Goal: Task Accomplishment & Management: Use online tool/utility

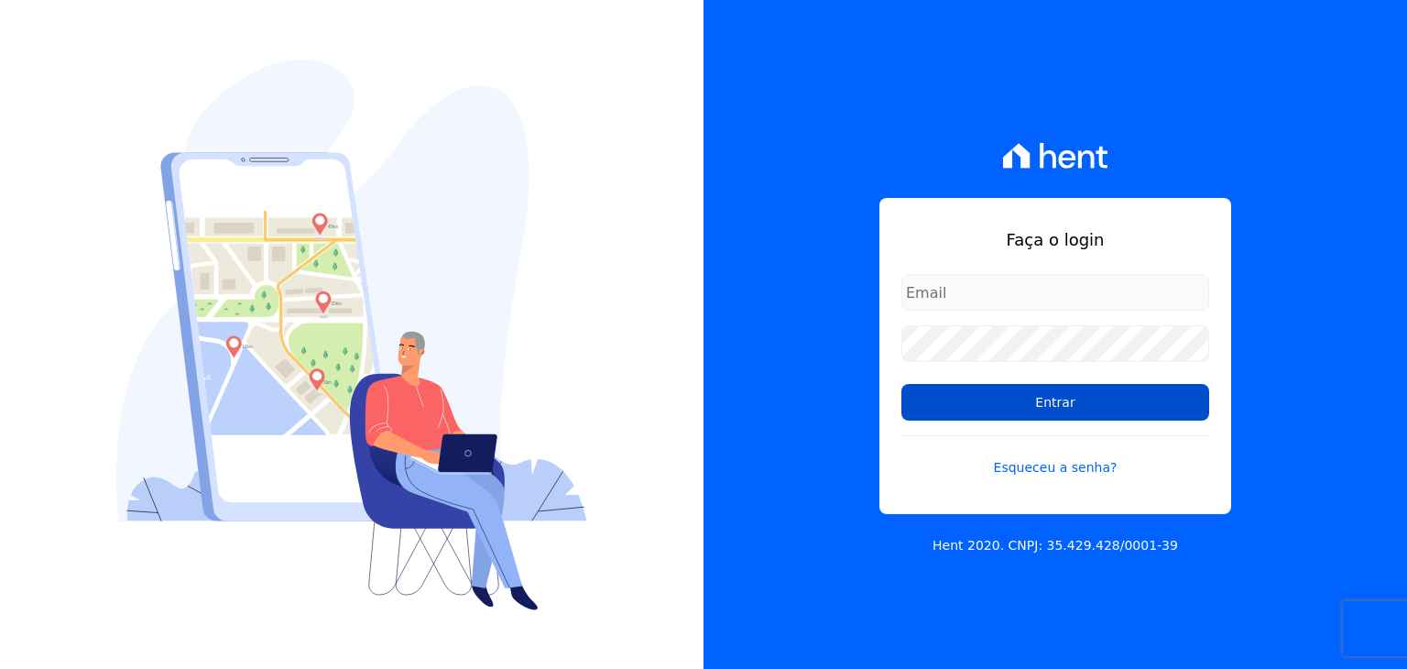
type input "[EMAIL_ADDRESS][DOMAIN_NAME]"
click at [1036, 396] on input "Entrar" at bounding box center [1055, 402] width 308 height 37
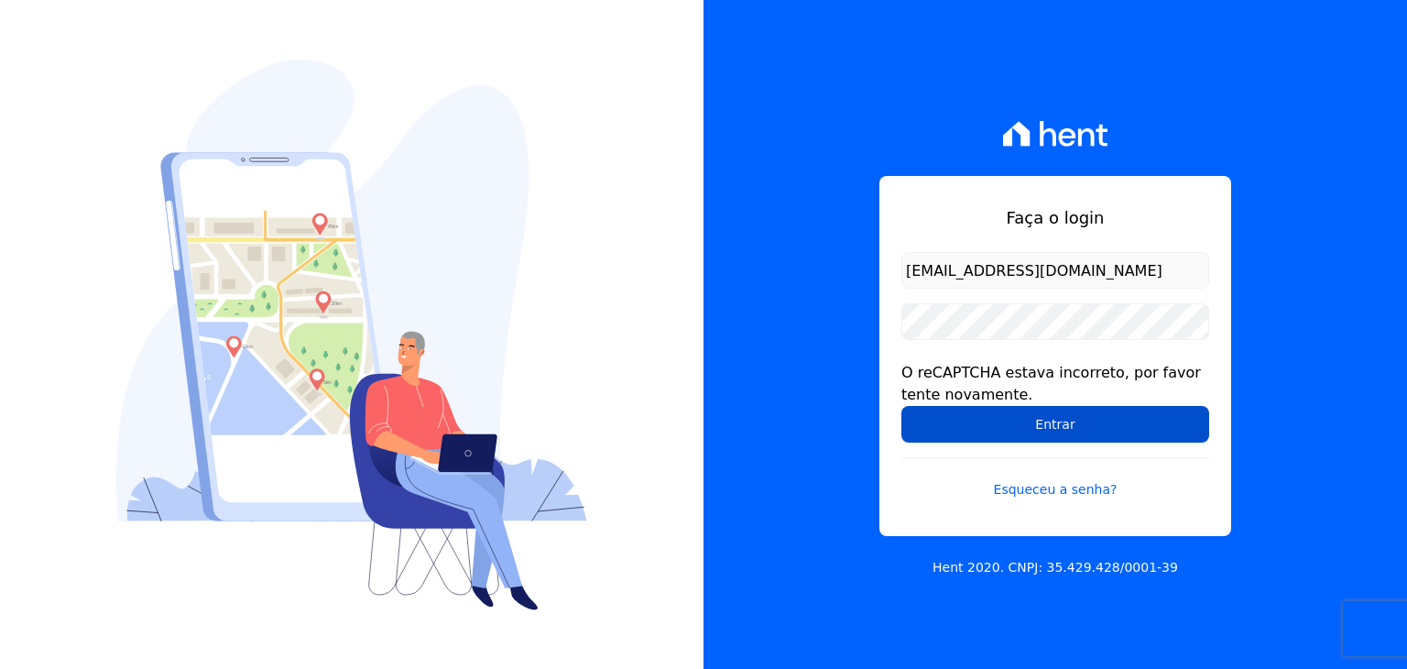
click at [960, 431] on input "Entrar" at bounding box center [1055, 424] width 308 height 37
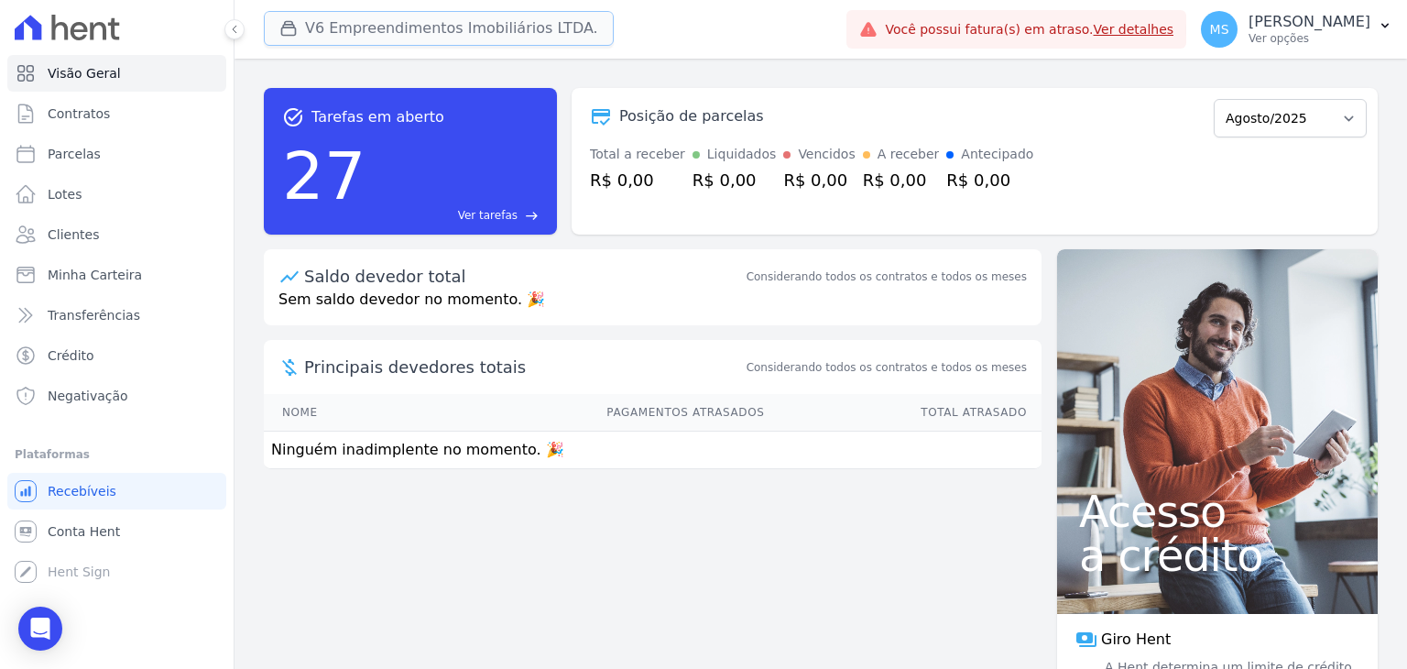
click at [304, 21] on button "V6 Empreendimentos Imobiliários LTDA." at bounding box center [439, 28] width 350 height 35
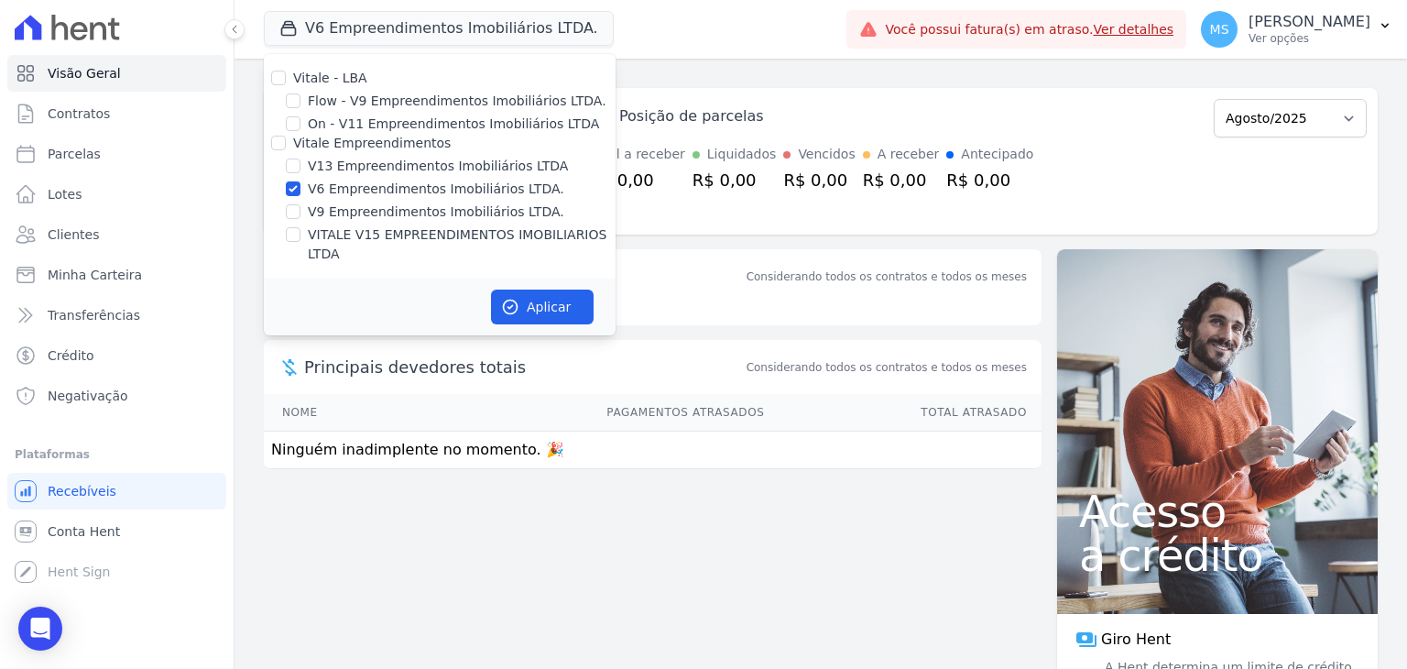
click at [300, 195] on div "V6 Empreendimentos Imobiliários LTDA." at bounding box center [440, 189] width 352 height 19
click at [289, 194] on input "V6 Empreendimentos Imobiliários LTDA." at bounding box center [293, 188] width 15 height 15
checkbox input "false"
click at [293, 229] on input "VITALE V15 EMPREENDIMENTOS IMOBILIARIOS LTDA" at bounding box center [293, 234] width 15 height 15
checkbox input "true"
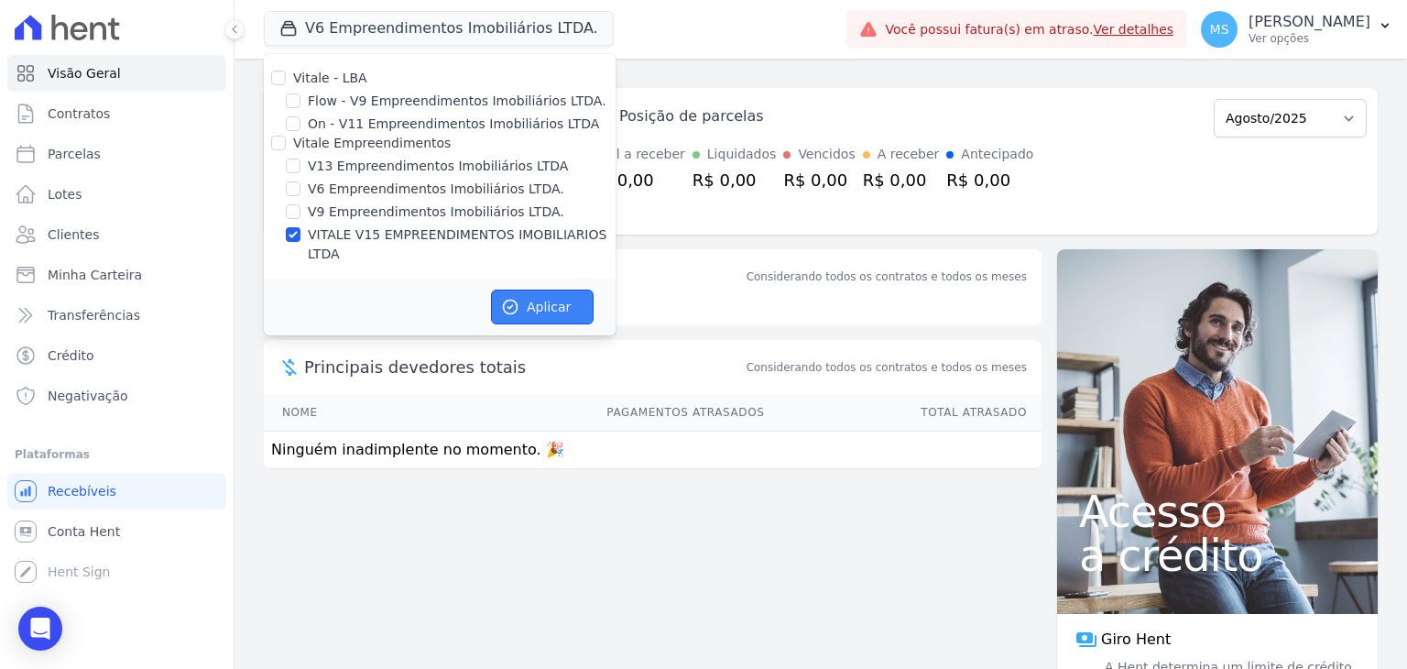
click at [542, 289] on button "Aplicar" at bounding box center [542, 306] width 103 height 35
click at [69, 239] on span "Clientes" at bounding box center [73, 234] width 51 height 18
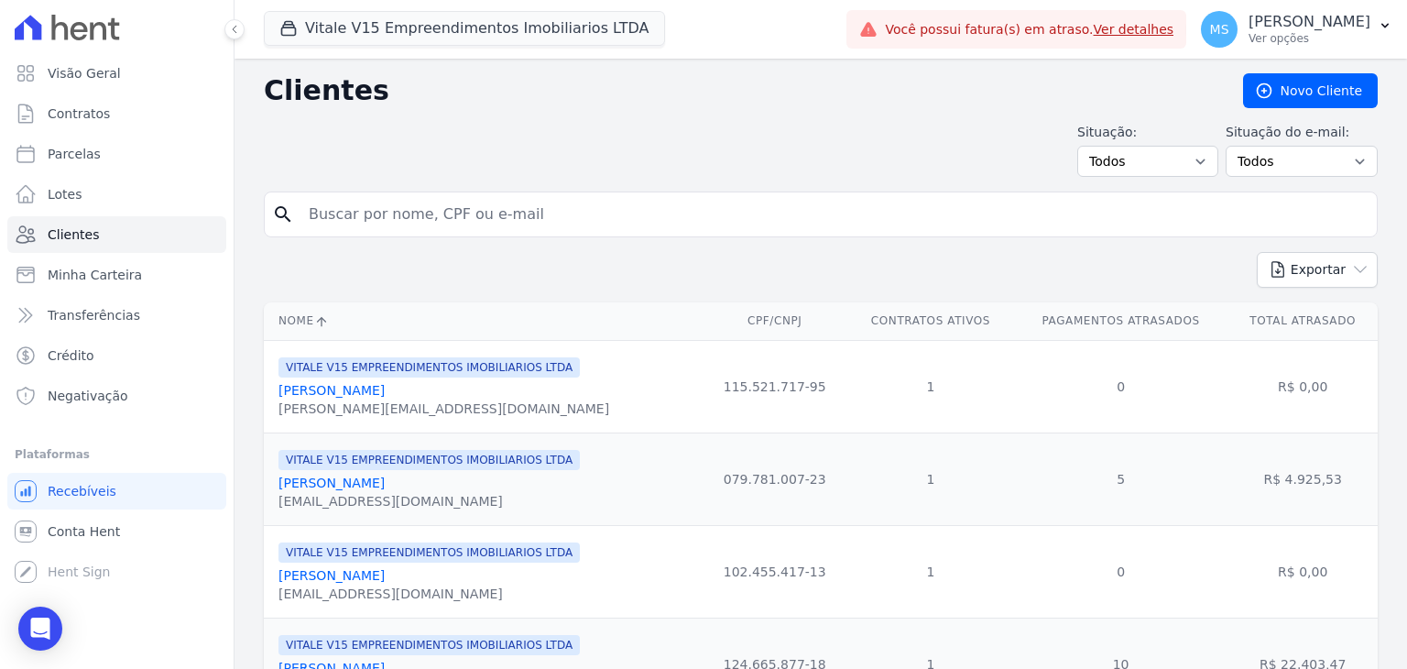
click at [321, 204] on input "search" at bounding box center [834, 214] width 1072 height 37
type input "[PERSON_NAME]"
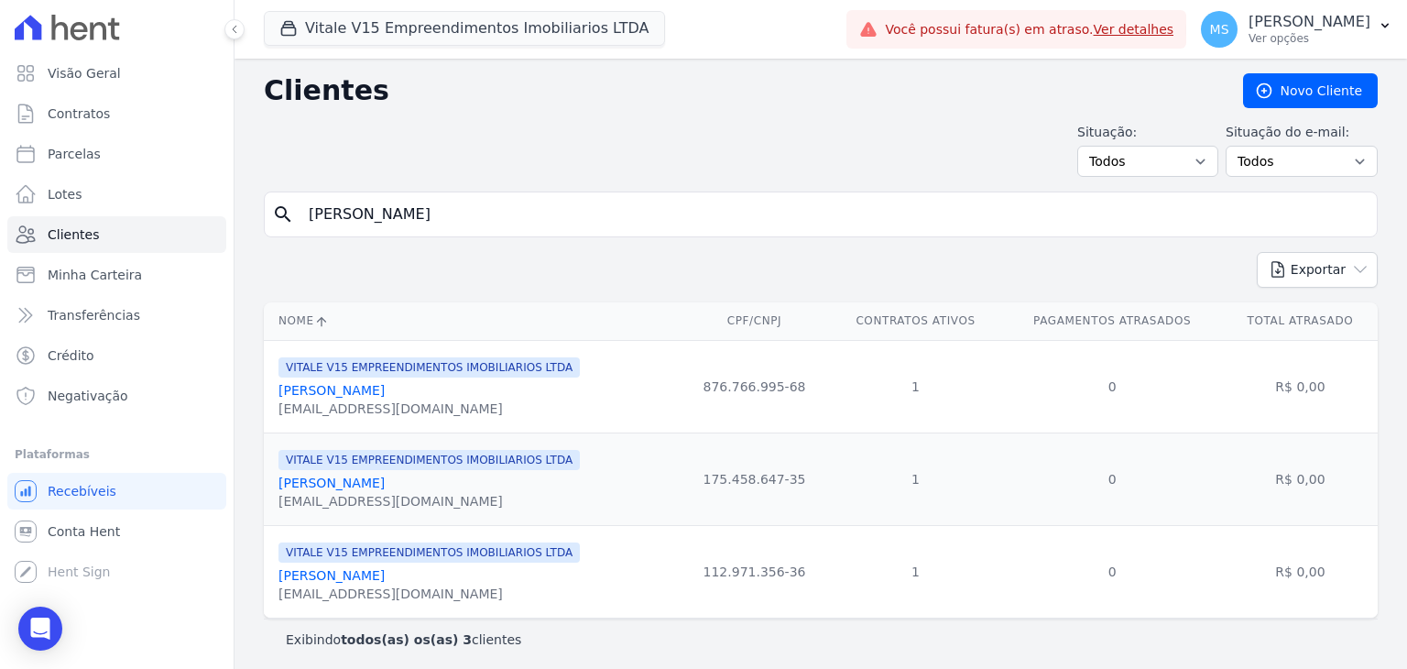
click at [385, 387] on link "[PERSON_NAME]" at bounding box center [331, 390] width 106 height 15
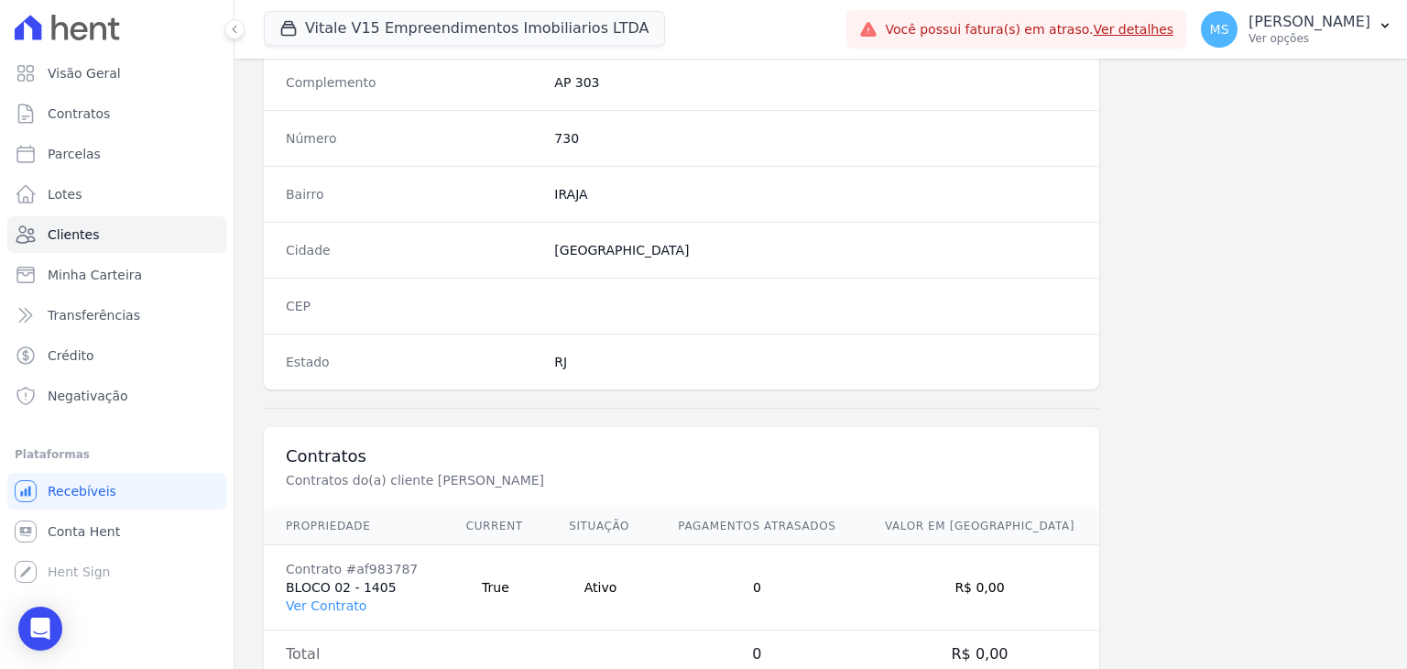
scroll to position [1040, 0]
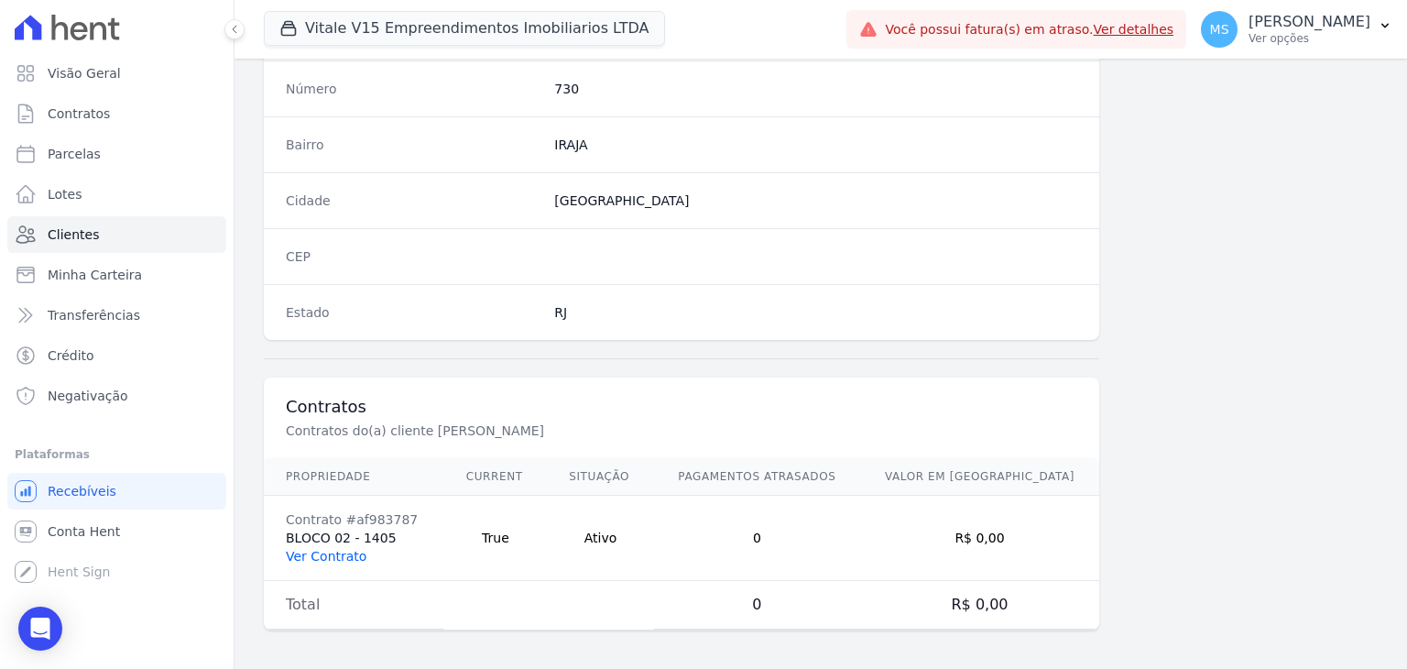
click at [343, 553] on link "Ver Contrato" at bounding box center [326, 556] width 81 height 15
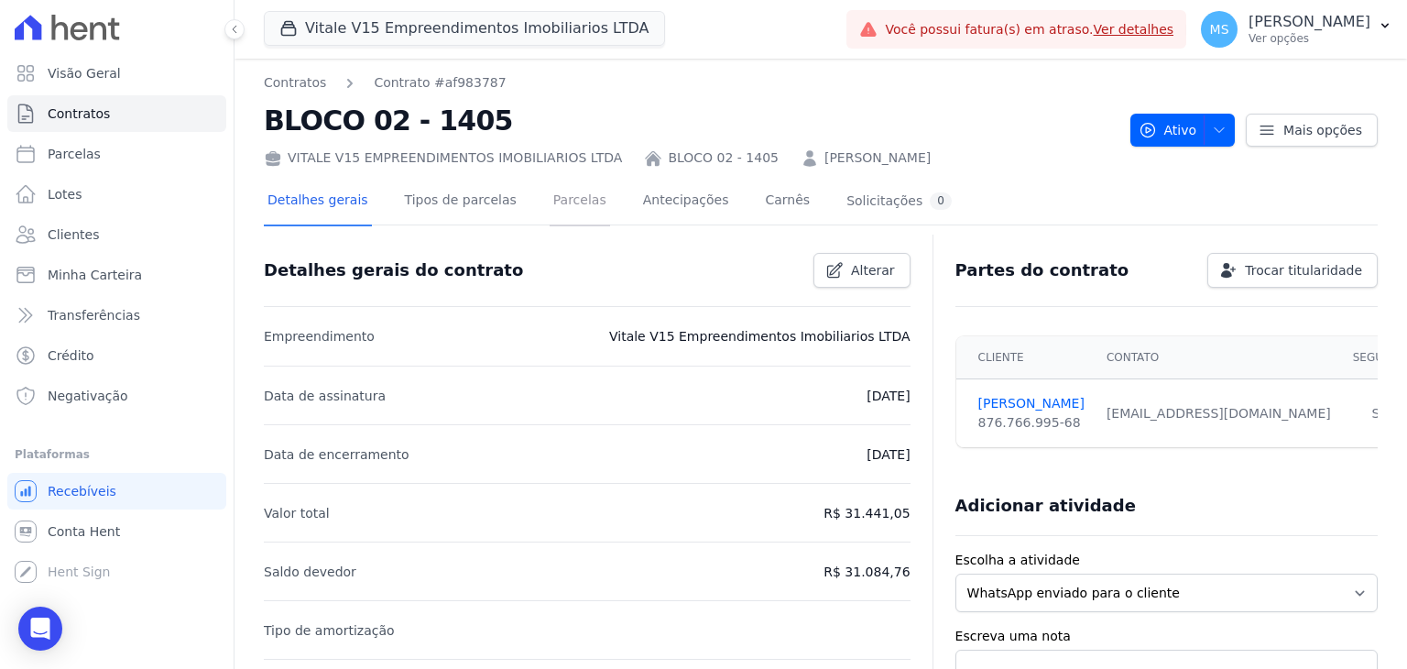
click at [550, 210] on link "Parcelas" at bounding box center [580, 202] width 60 height 49
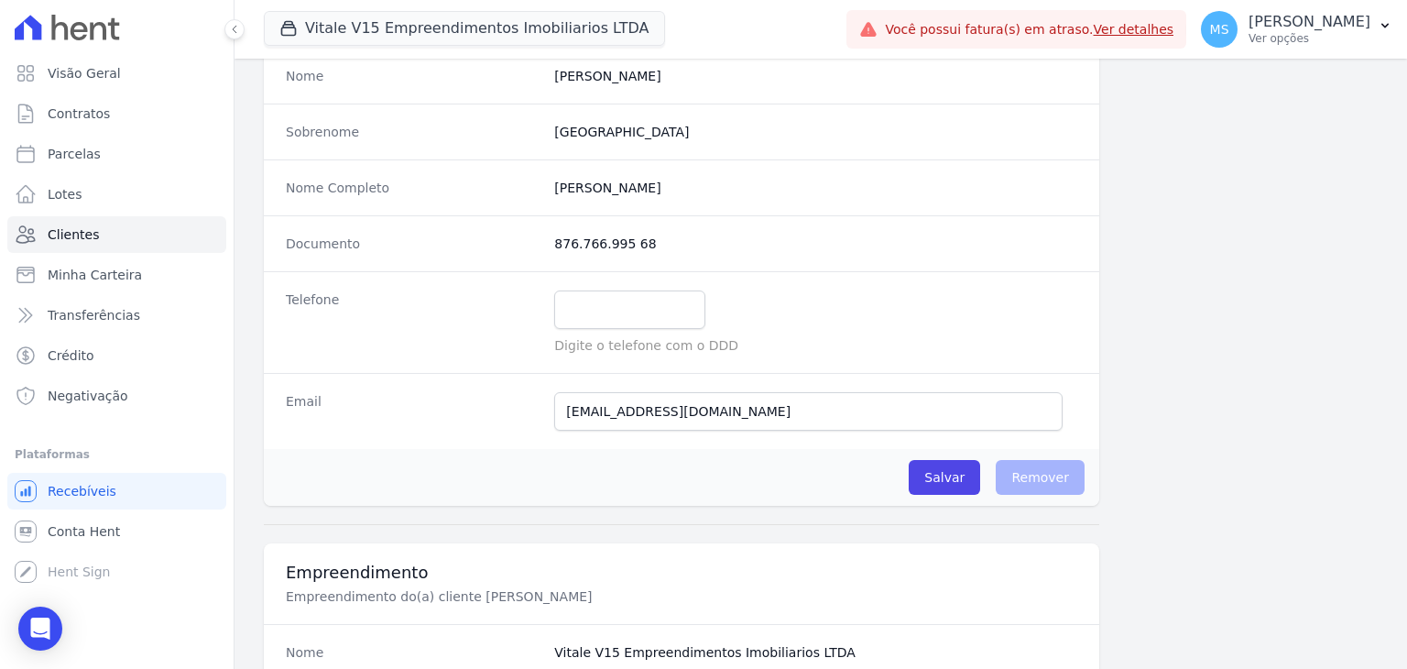
scroll to position [92, 0]
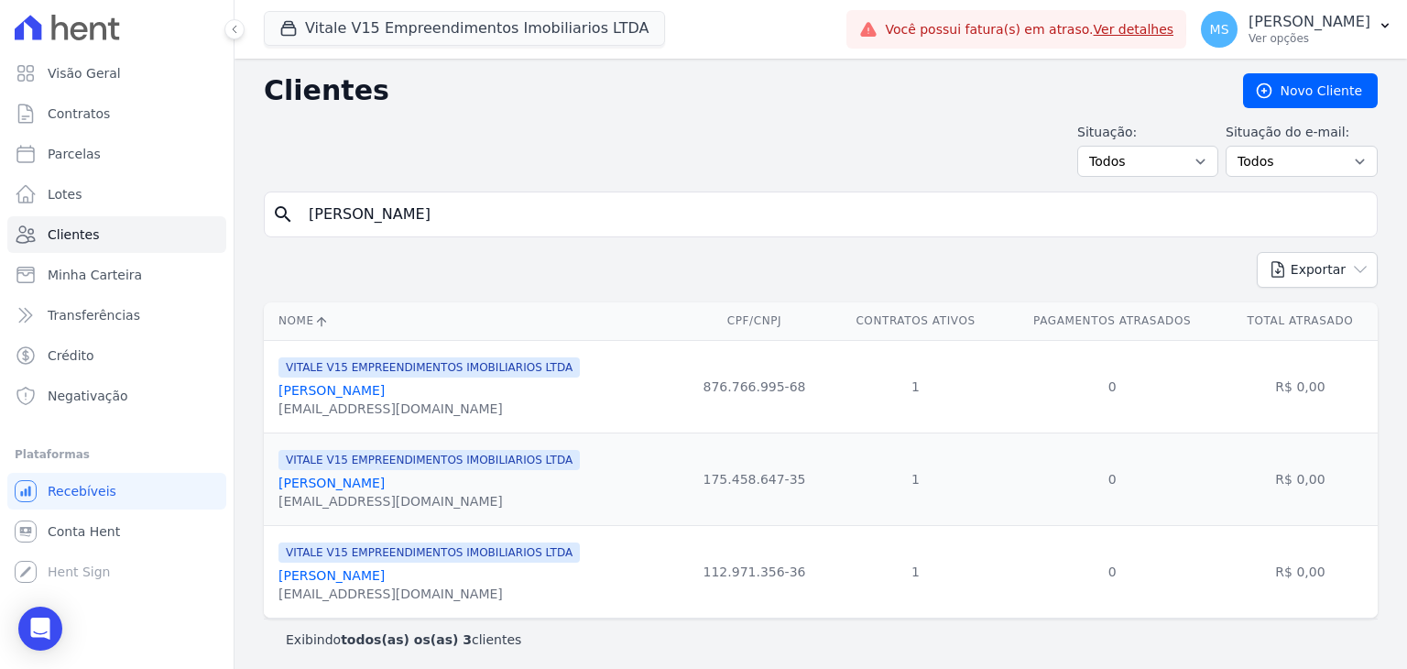
click at [385, 573] on link "[PERSON_NAME]" at bounding box center [331, 575] width 106 height 15
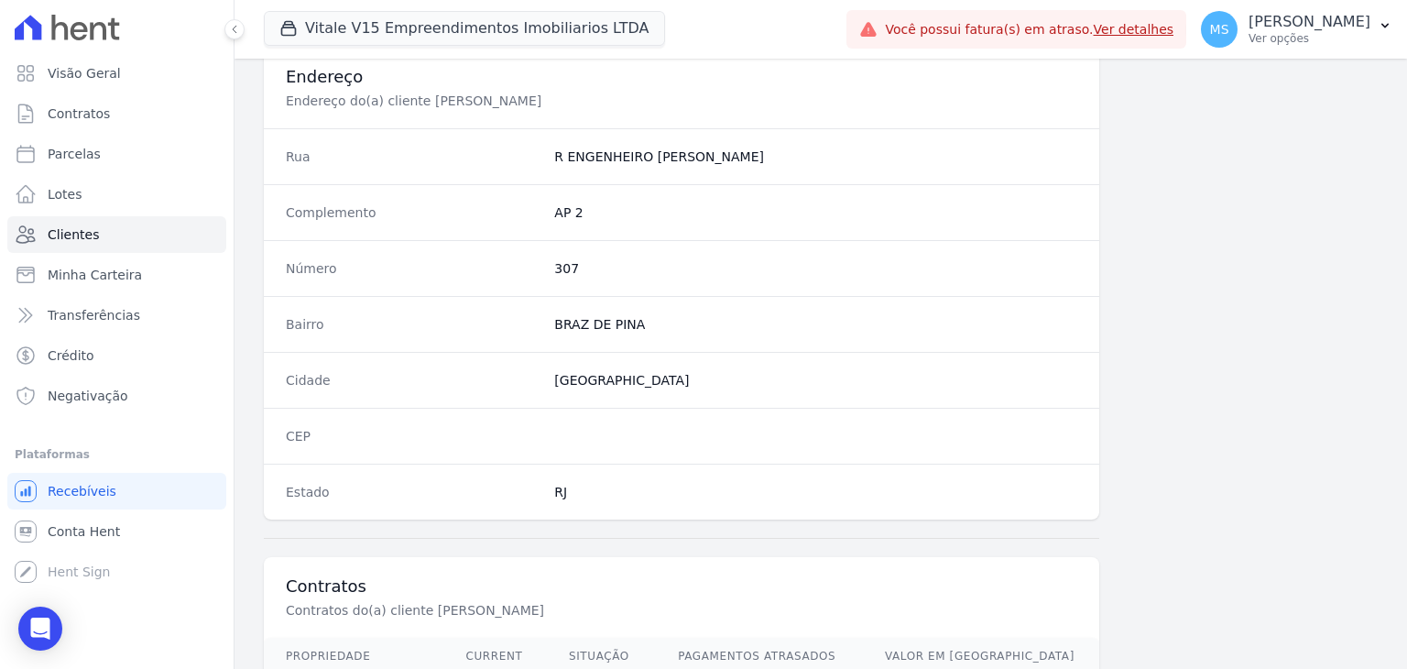
scroll to position [1040, 0]
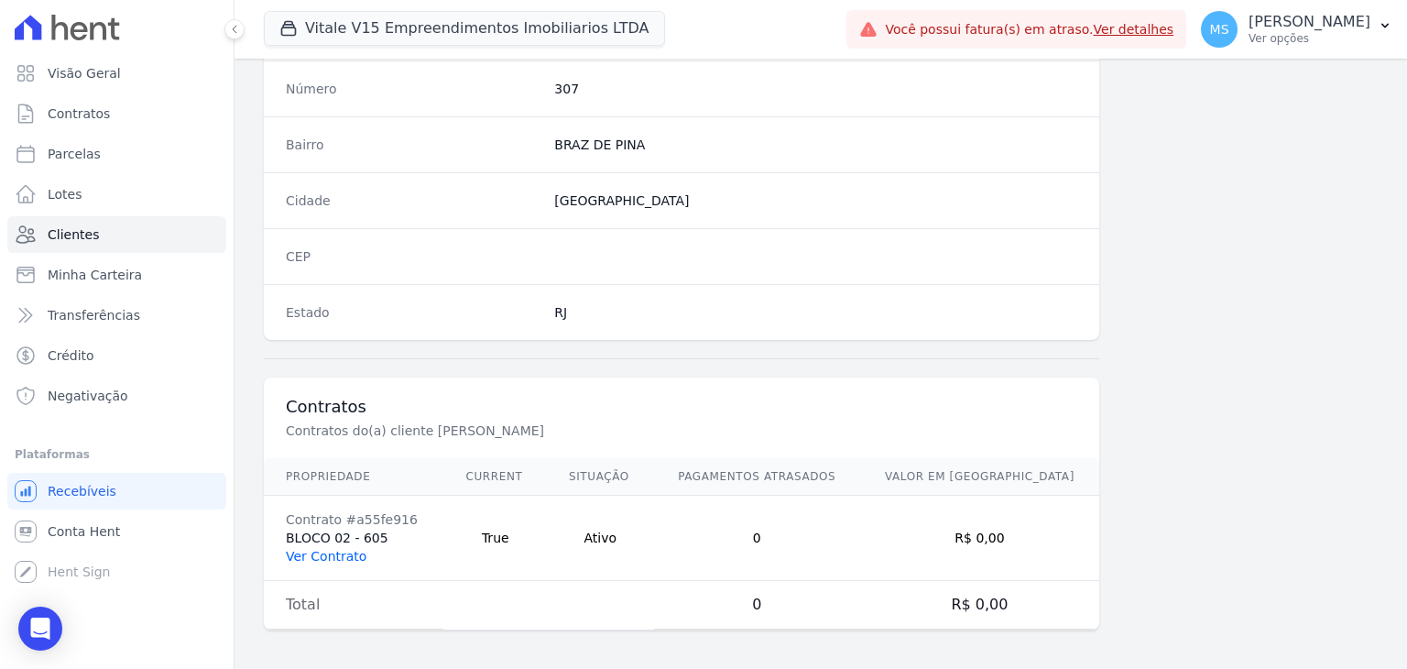
click at [351, 557] on link "Ver Contrato" at bounding box center [326, 556] width 81 height 15
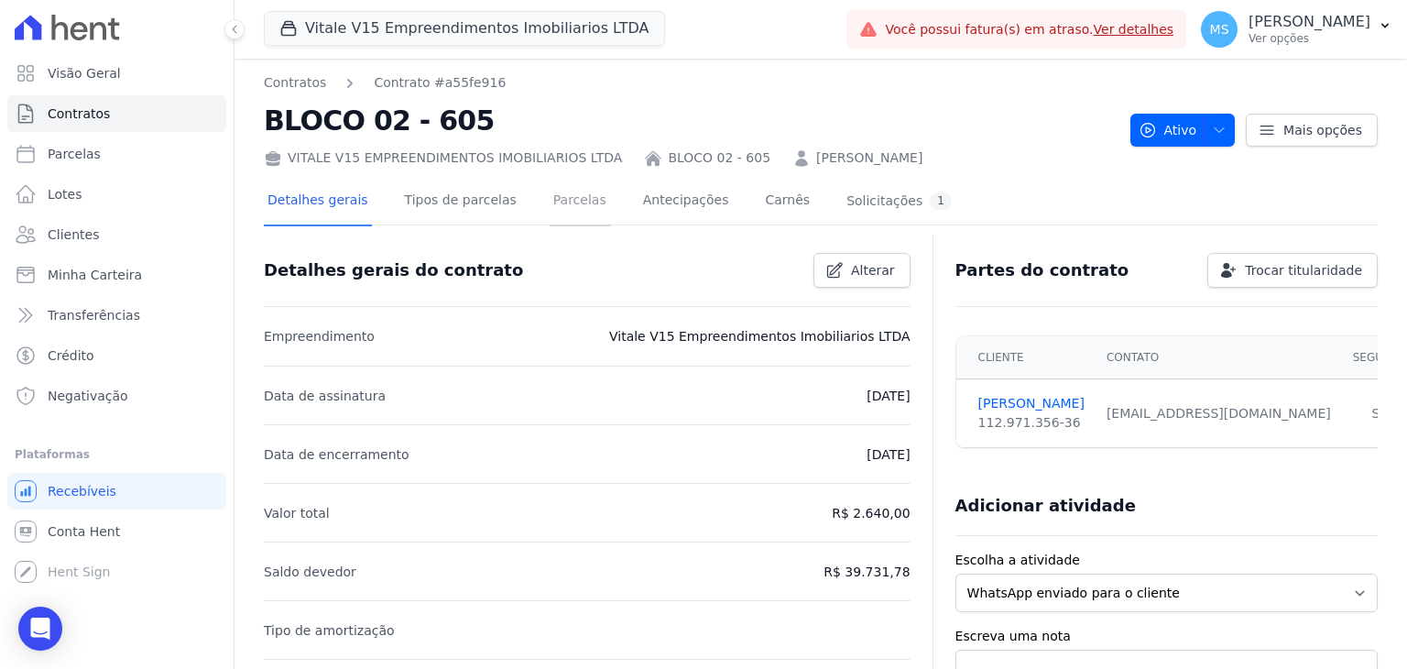
click at [554, 199] on link "Parcelas" at bounding box center [580, 202] width 60 height 49
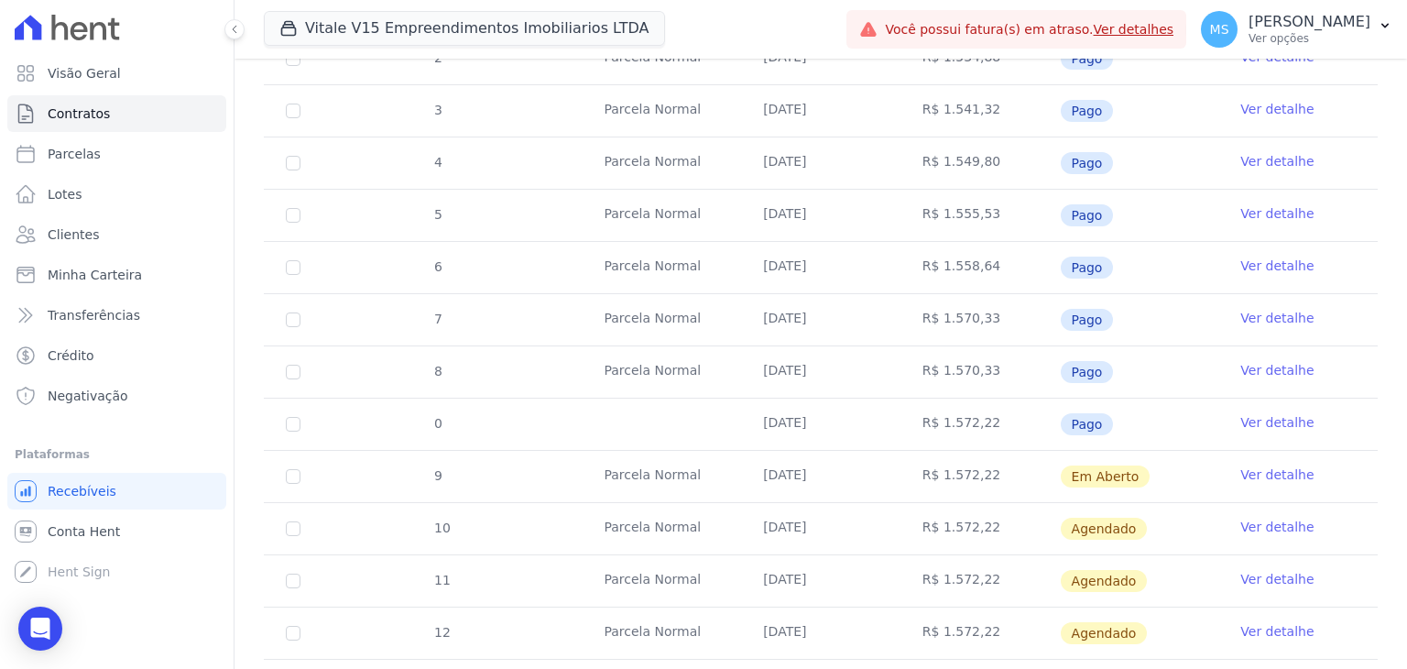
scroll to position [458, 0]
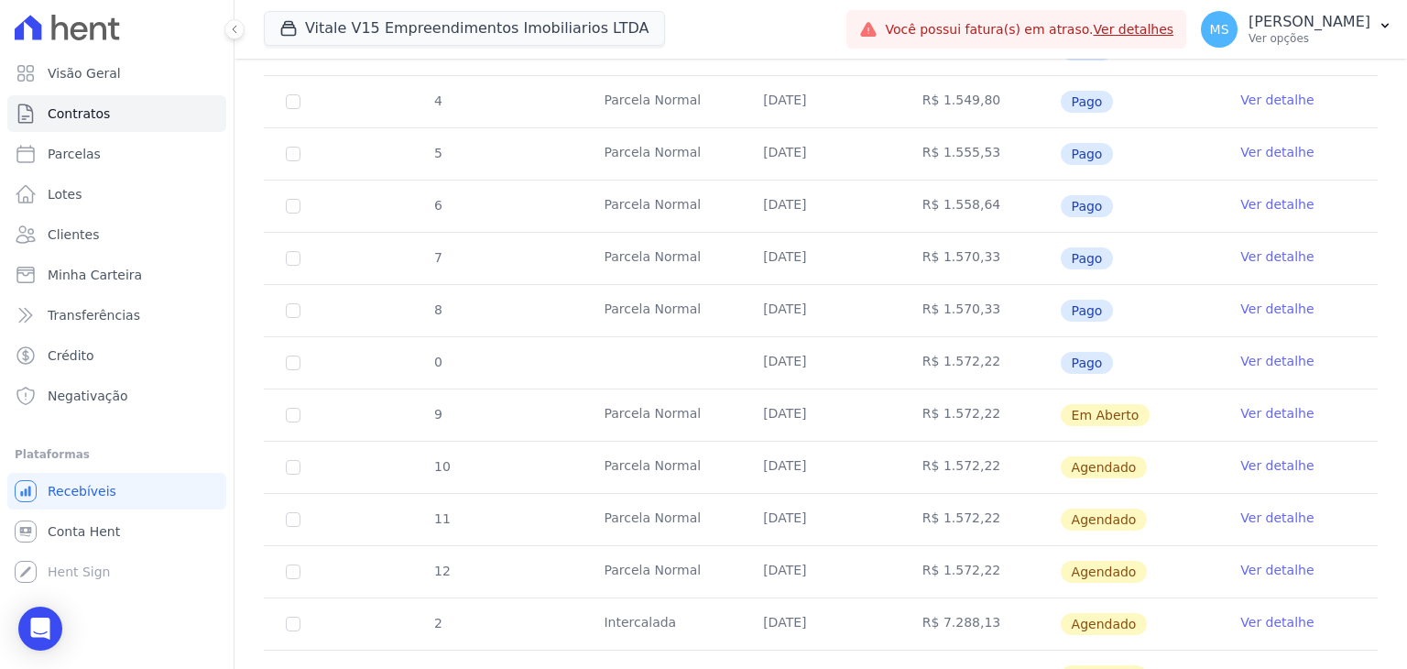
click at [1271, 410] on link "Ver detalhe" at bounding box center [1276, 413] width 73 height 18
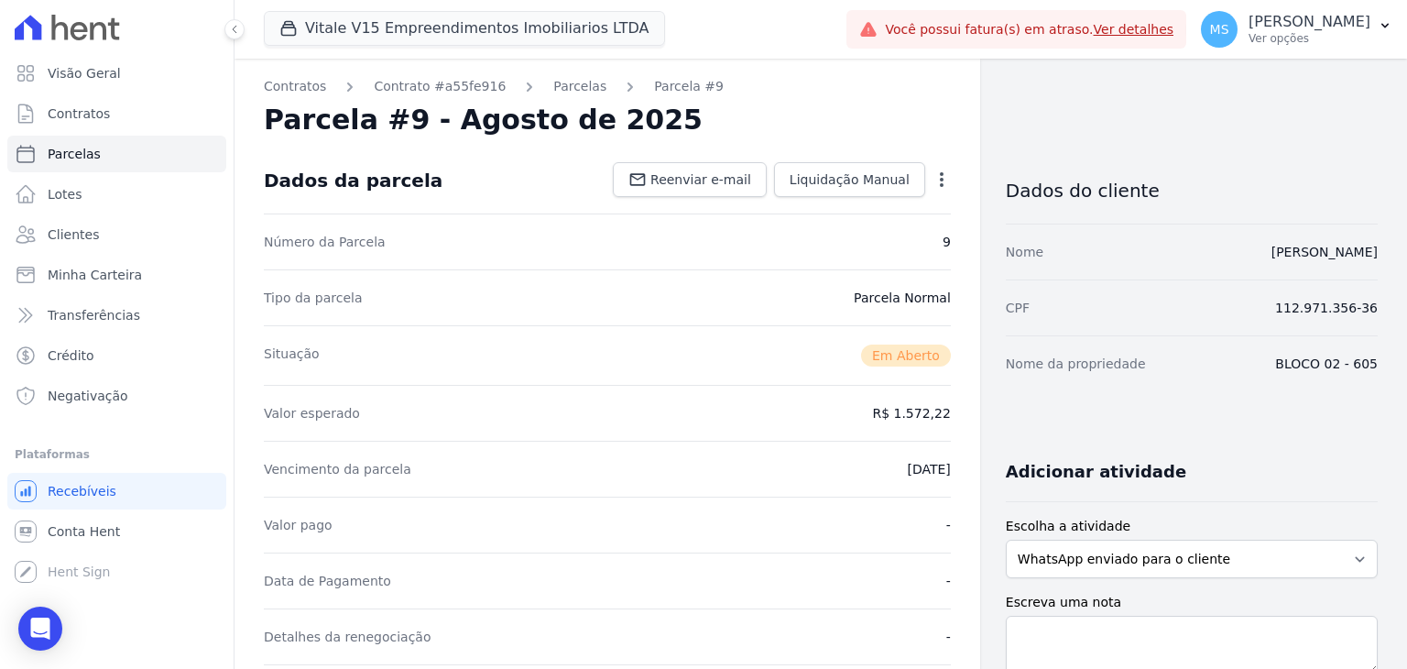
click at [934, 178] on icon "button" at bounding box center [942, 179] width 18 height 18
click at [835, 242] on link "Cancelar Cobrança" at bounding box center [862, 237] width 161 height 33
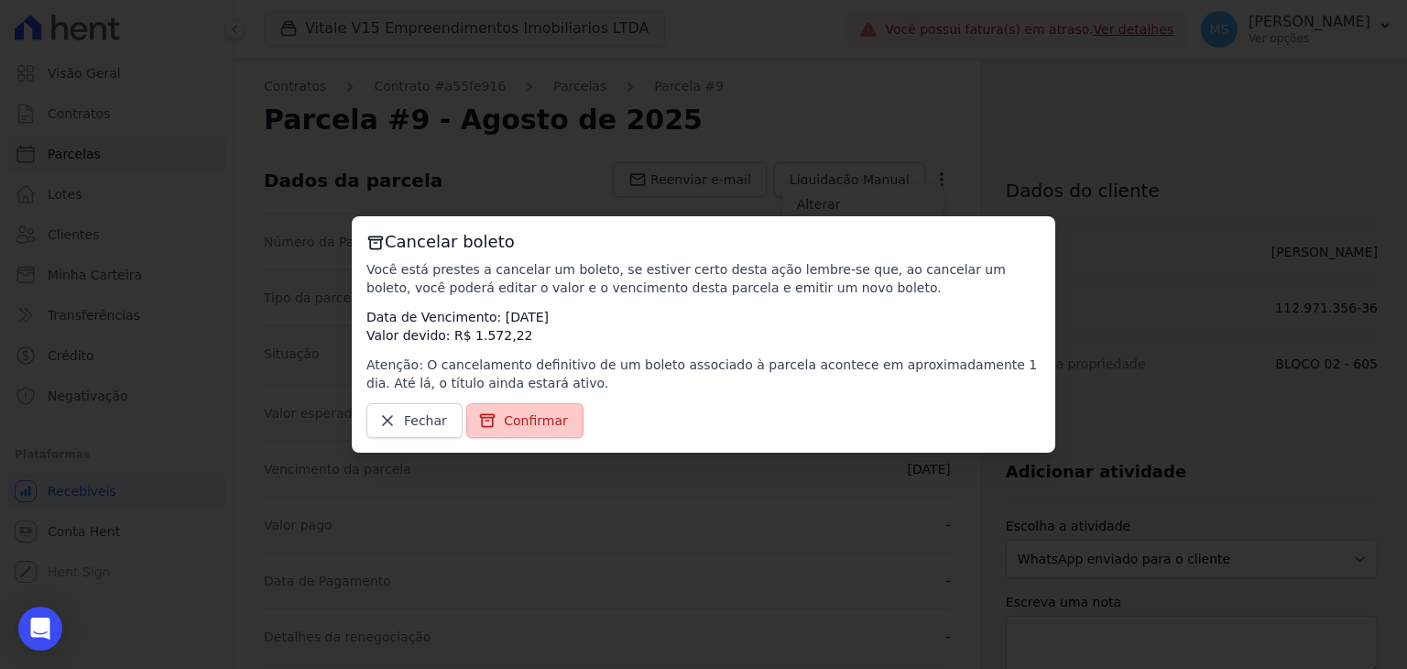
click at [519, 424] on span "Confirmar" at bounding box center [536, 420] width 64 height 18
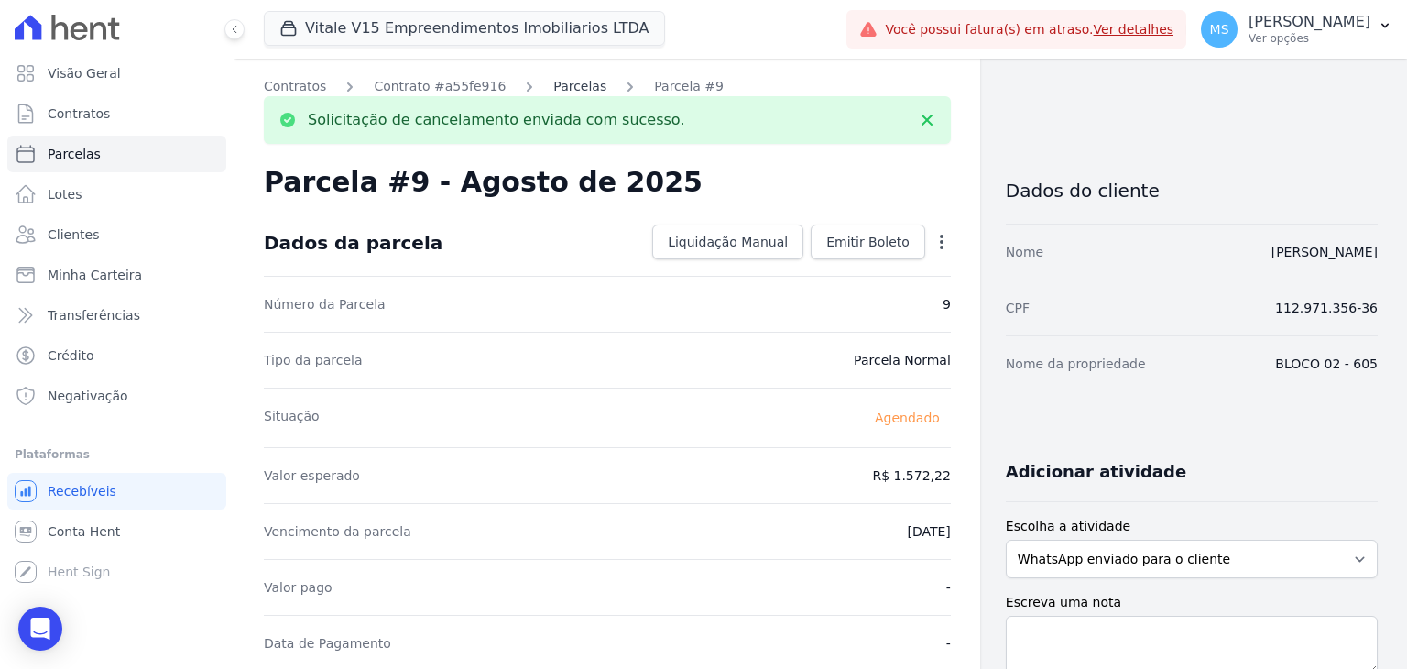
click at [566, 89] on link "Parcelas" at bounding box center [579, 86] width 53 height 19
